Goal: Information Seeking & Learning: Learn about a topic

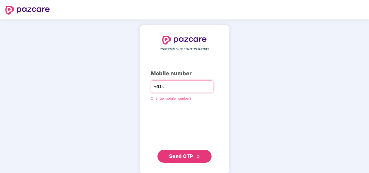
type input "**********"
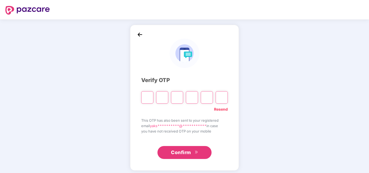
type input "*"
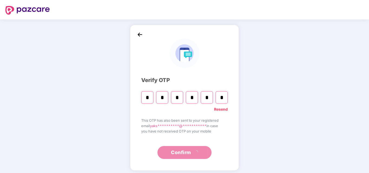
type input "*"
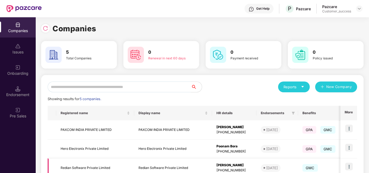
scroll to position [73, 0]
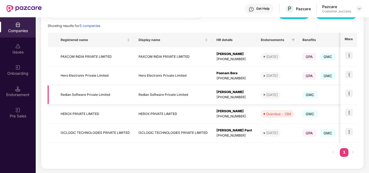
click at [345, 92] on td at bounding box center [348, 94] width 17 height 19
click at [347, 92] on img at bounding box center [349, 94] width 8 height 8
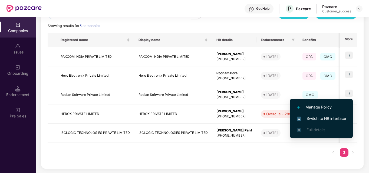
click at [319, 114] on li "Switch to HR interface" at bounding box center [321, 118] width 63 height 11
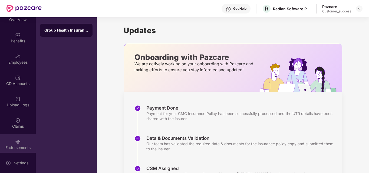
scroll to position [31, 0]
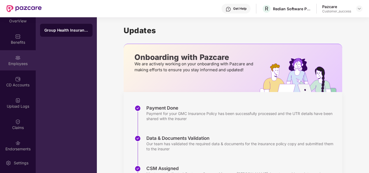
click at [18, 61] on div "Employees" at bounding box center [18, 60] width 36 height 20
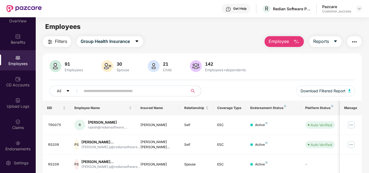
paste input "**********"
click at [148, 94] on input "**********" at bounding box center [132, 91] width 97 height 8
type input "**********"
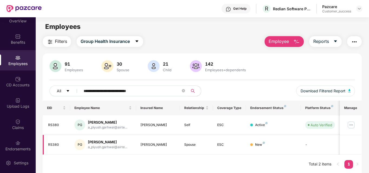
scroll to position [17, 0]
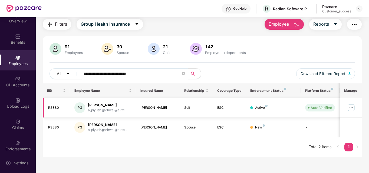
click at [349, 108] on img at bounding box center [351, 108] width 9 height 9
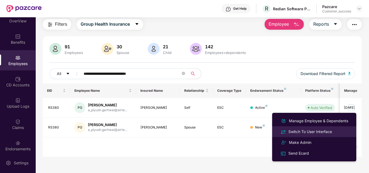
click at [313, 130] on div "Switch To User Interface" at bounding box center [310, 132] width 46 height 6
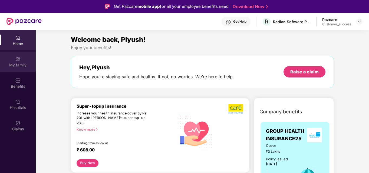
click at [21, 66] on div "My family" at bounding box center [18, 64] width 36 height 5
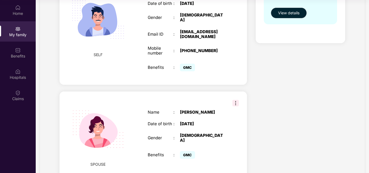
scroll to position [120, 0]
click at [233, 100] on img at bounding box center [235, 103] width 6 height 6
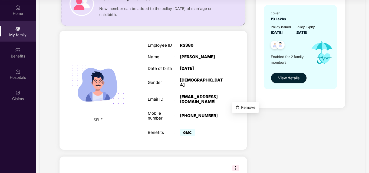
scroll to position [54, 0]
click at [237, 46] on div "SELF Employee ID : RS380 Name : Piyush Garhwal Date of birth : 09 July 1997 Gen…" at bounding box center [152, 91] width 187 height 120
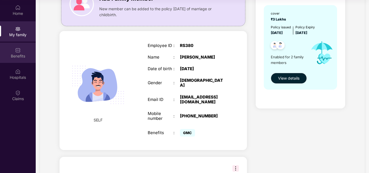
click at [19, 52] on img at bounding box center [17, 50] width 5 height 5
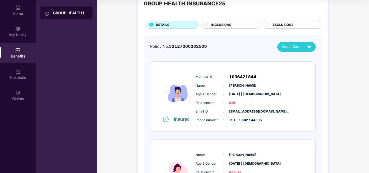
scroll to position [14, 0]
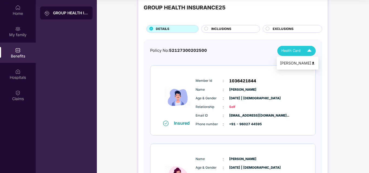
click at [300, 51] on span "Health Card" at bounding box center [290, 50] width 19 height 5
click at [311, 64] on img at bounding box center [313, 63] width 4 height 4
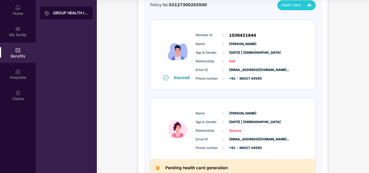
scroll to position [61, 0]
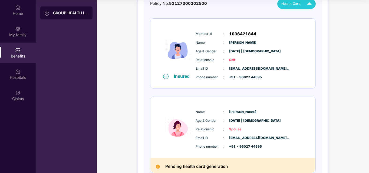
click at [132, 100] on div "GROUP HEALTH INSURANCE25 DETAILS INCLUSIONS EXCLUSIONS Policy No: 5212730020250…" at bounding box center [233, 74] width 272 height 265
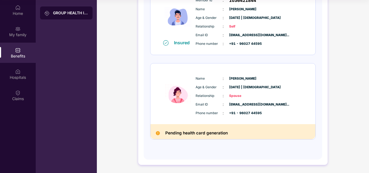
scroll to position [0, 0]
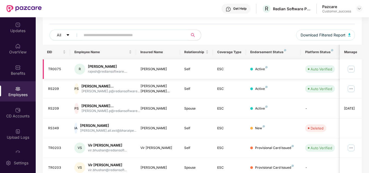
scroll to position [56, 0]
click at [352, 71] on img at bounding box center [351, 69] width 9 height 9
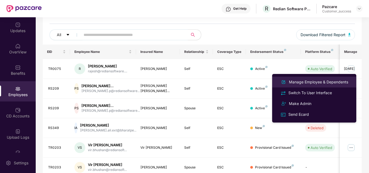
click at [322, 85] on div "Manage Employee & Dependents" at bounding box center [318, 82] width 61 height 6
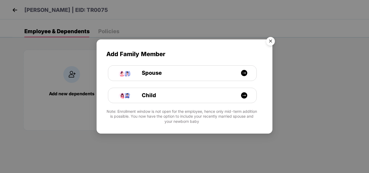
click at [269, 44] on img "Close" at bounding box center [270, 42] width 15 height 15
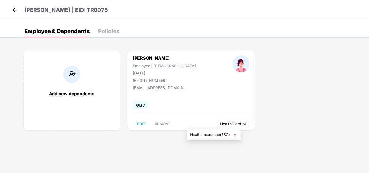
click at [220, 123] on span "Health Card(s)" at bounding box center [233, 124] width 26 height 3
click at [14, 11] on img at bounding box center [15, 10] width 8 height 8
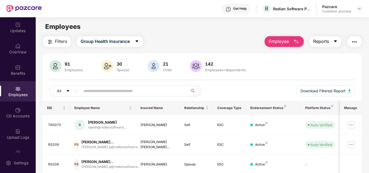
click at [325, 45] on span "Reports" at bounding box center [321, 41] width 16 height 7
click at [355, 39] on img "button" at bounding box center [354, 42] width 6 height 6
click at [324, 38] on span "Reports" at bounding box center [321, 41] width 16 height 7
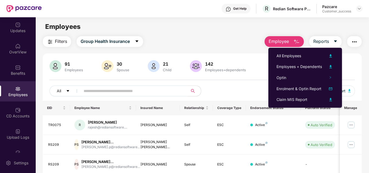
click at [355, 41] on img "button" at bounding box center [354, 42] width 6 height 6
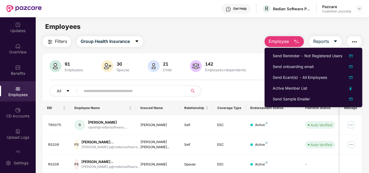
click at [217, 17] on div "Get Help R Redian Software Private Limited Pazcare Customer_success" at bounding box center [202, 8] width 321 height 17
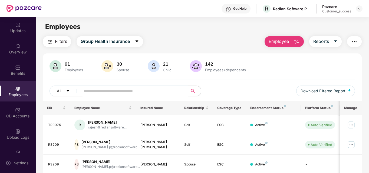
click at [147, 92] on input "text" at bounding box center [132, 91] width 97 height 8
type input "******"
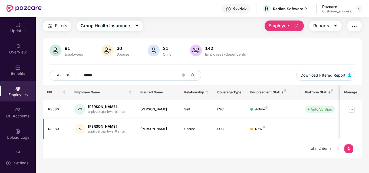
scroll to position [17, 0]
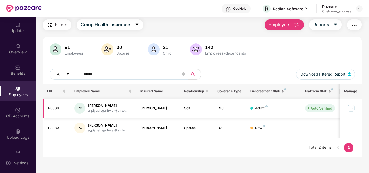
click at [353, 108] on img at bounding box center [351, 108] width 9 height 9
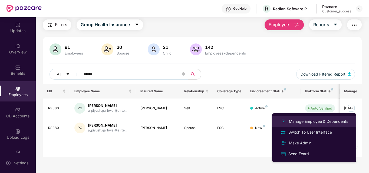
click at [322, 121] on div "Manage Employee & Dependents" at bounding box center [318, 122] width 61 height 6
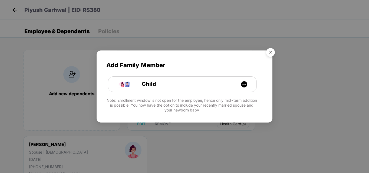
click at [270, 52] on img "Close" at bounding box center [270, 53] width 15 height 15
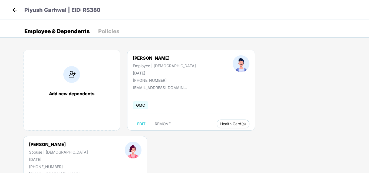
click at [103, 33] on div "Policies" at bounding box center [108, 31] width 21 height 5
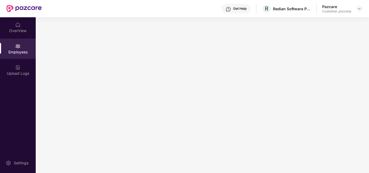
scroll to position [0, 0]
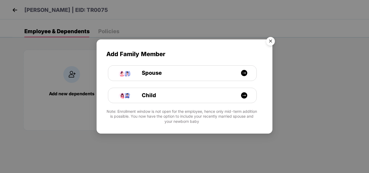
click at [268, 41] on img "Close" at bounding box center [270, 42] width 15 height 15
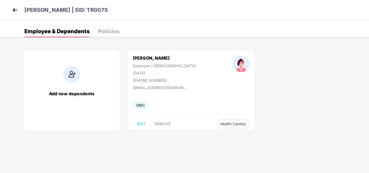
click at [13, 10] on img at bounding box center [15, 10] width 8 height 8
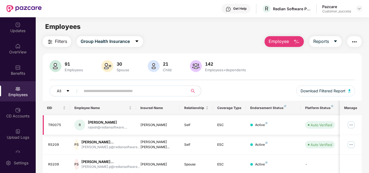
scroll to position [0, 32]
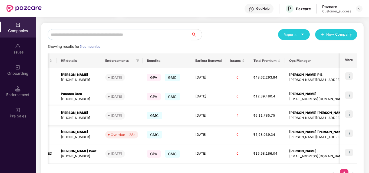
scroll to position [0, 161]
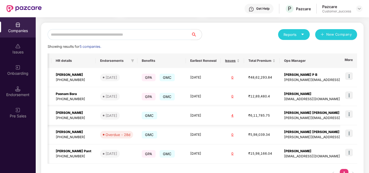
click at [309, 119] on div "mohamed.basha@pazcare.com" at bounding box center [339, 118] width 110 height 5
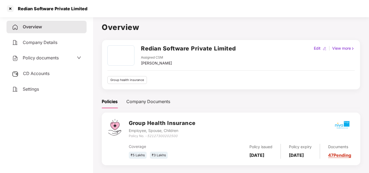
scroll to position [15, 0]
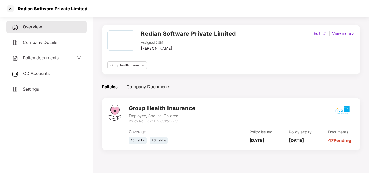
click at [342, 33] on div "View more" at bounding box center [343, 34] width 25 height 6
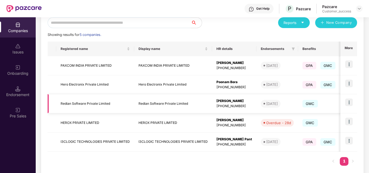
scroll to position [62, 0]
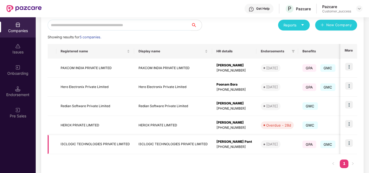
click at [346, 142] on img at bounding box center [349, 144] width 8 height 8
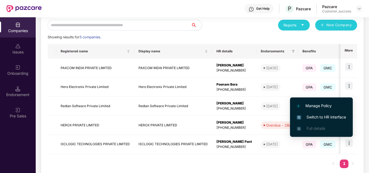
click at [284, 160] on div "Registered name Display name HR details Endorsements Benefits Earliest Renewal …" at bounding box center [202, 109] width 309 height 130
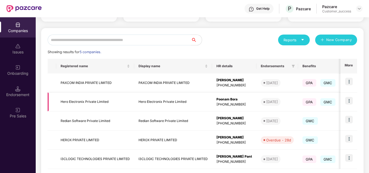
scroll to position [47, 0]
click at [347, 118] on img at bounding box center [349, 120] width 8 height 8
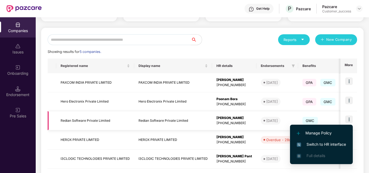
click at [347, 118] on img at bounding box center [349, 120] width 8 height 8
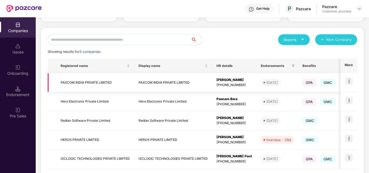
scroll to position [73, 0]
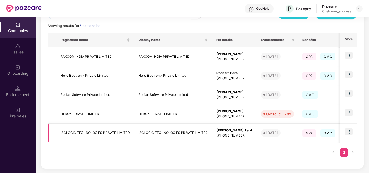
click at [349, 131] on img at bounding box center [349, 132] width 8 height 8
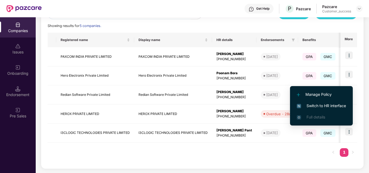
click at [333, 104] on span "Switch to HR interface" at bounding box center [321, 106] width 49 height 6
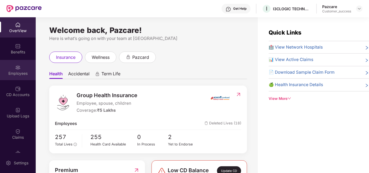
click at [19, 67] on img at bounding box center [17, 67] width 5 height 5
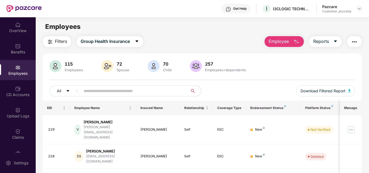
click at [102, 90] on input "text" at bounding box center [132, 91] width 97 height 8
type input "*"
type input "**"
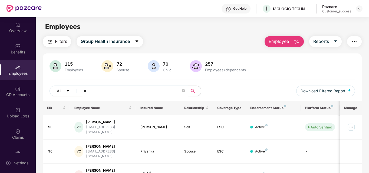
scroll to position [21, 0]
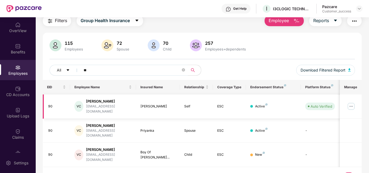
click at [349, 106] on img at bounding box center [351, 106] width 9 height 9
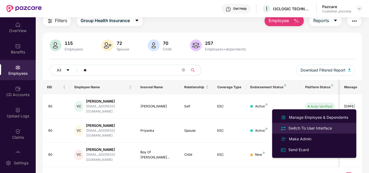
click at [304, 128] on div "Switch To User Interface" at bounding box center [310, 128] width 46 height 6
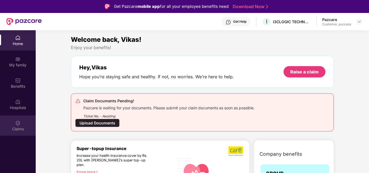
click at [17, 128] on div "Claims" at bounding box center [18, 129] width 36 height 5
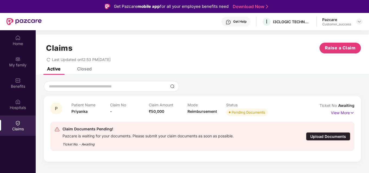
scroll to position [30, 0]
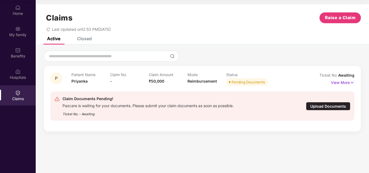
click at [88, 38] on div "Closed" at bounding box center [84, 38] width 15 height 5
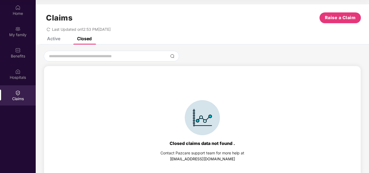
click at [56, 37] on div "Active" at bounding box center [53, 38] width 13 height 5
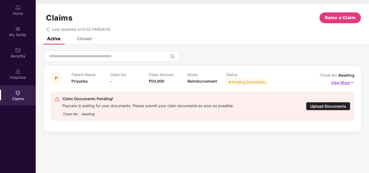
click at [348, 82] on p "View More" at bounding box center [343, 81] width 24 height 7
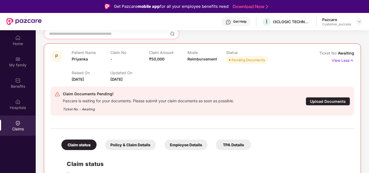
scroll to position [73, 0]
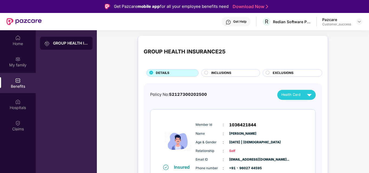
scroll to position [30, 0]
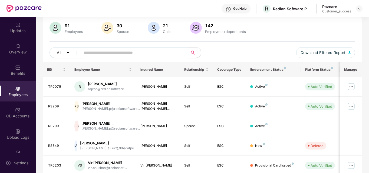
scroll to position [39, 0]
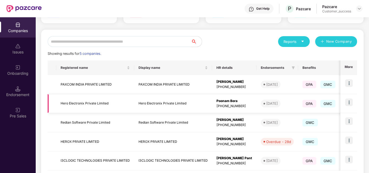
scroll to position [73, 0]
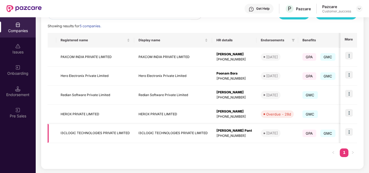
click at [347, 135] on img at bounding box center [349, 132] width 8 height 8
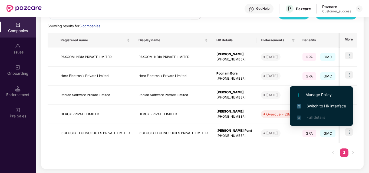
click at [320, 104] on span "Switch to HR interface" at bounding box center [321, 106] width 49 height 6
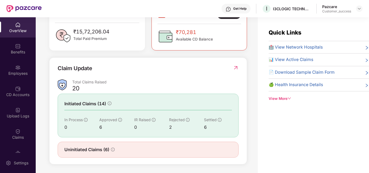
scroll to position [158, 0]
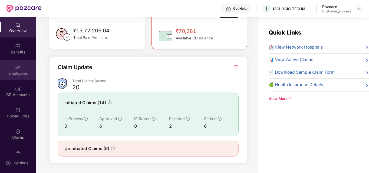
click at [24, 63] on div "Employees" at bounding box center [18, 70] width 36 height 20
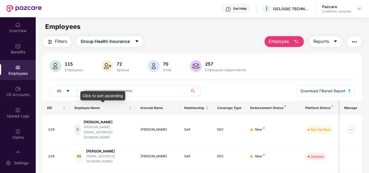
click at [97, 94] on div "Click to sort ascending" at bounding box center [102, 95] width 45 height 9
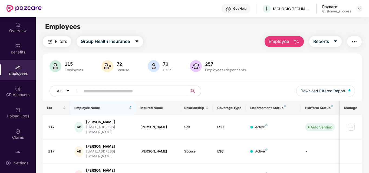
click at [141, 88] on input "text" at bounding box center [132, 91] width 97 height 8
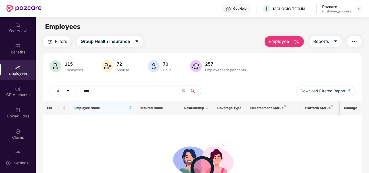
click at [156, 92] on input "****" at bounding box center [132, 91] width 97 height 8
type input "*****"
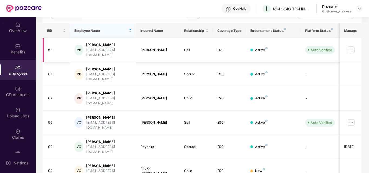
scroll to position [80, 0]
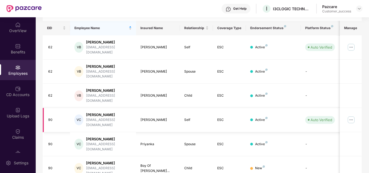
click at [349, 116] on img at bounding box center [351, 120] width 9 height 9
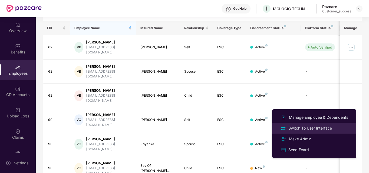
click at [316, 130] on div "Switch To User Interface" at bounding box center [310, 128] width 46 height 6
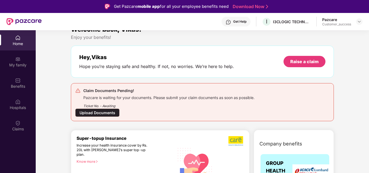
scroll to position [11, 0]
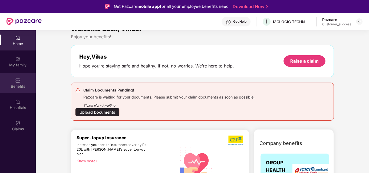
click at [20, 83] on img at bounding box center [17, 80] width 5 height 5
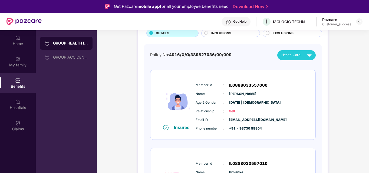
scroll to position [0, 0]
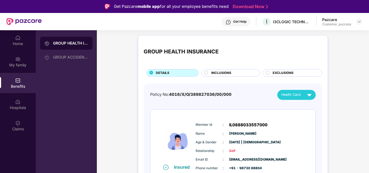
click at [225, 70] on div "INCLUSIONS" at bounding box center [230, 73] width 59 height 8
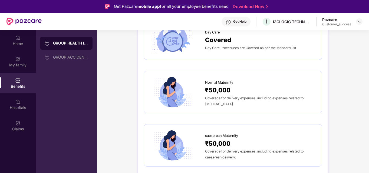
scroll to position [487, 0]
click at [211, 96] on span "Coverage for delivery expenses, including expenses related to normal delivery." at bounding box center [254, 101] width 98 height 10
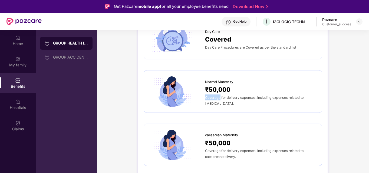
click at [211, 96] on span "Coverage for delivery expenses, including expenses related to normal delivery." at bounding box center [254, 101] width 98 height 10
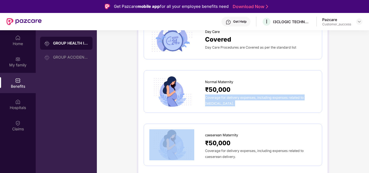
click at [211, 96] on span "Coverage for delivery expenses, including expenses related to normal delivery." at bounding box center [254, 101] width 98 height 10
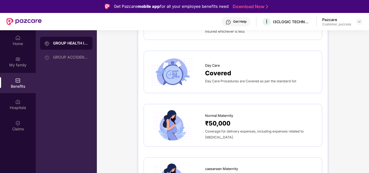
scroll to position [453, 0]
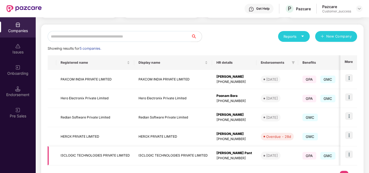
scroll to position [71, 0]
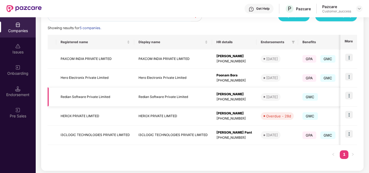
click at [348, 95] on img at bounding box center [349, 96] width 8 height 8
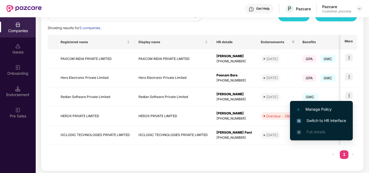
click at [311, 119] on span "Switch to HR interface" at bounding box center [321, 121] width 49 height 6
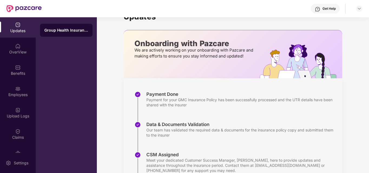
scroll to position [14, 0]
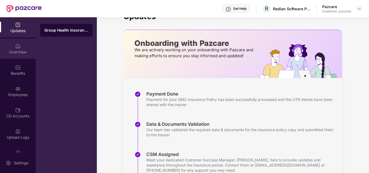
click at [19, 55] on div "OverView" at bounding box center [18, 49] width 36 height 20
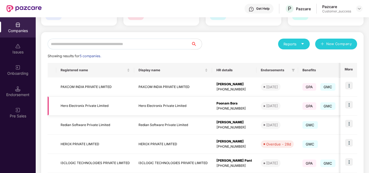
scroll to position [43, 0]
